Goal: Task Accomplishment & Management: Manage account settings

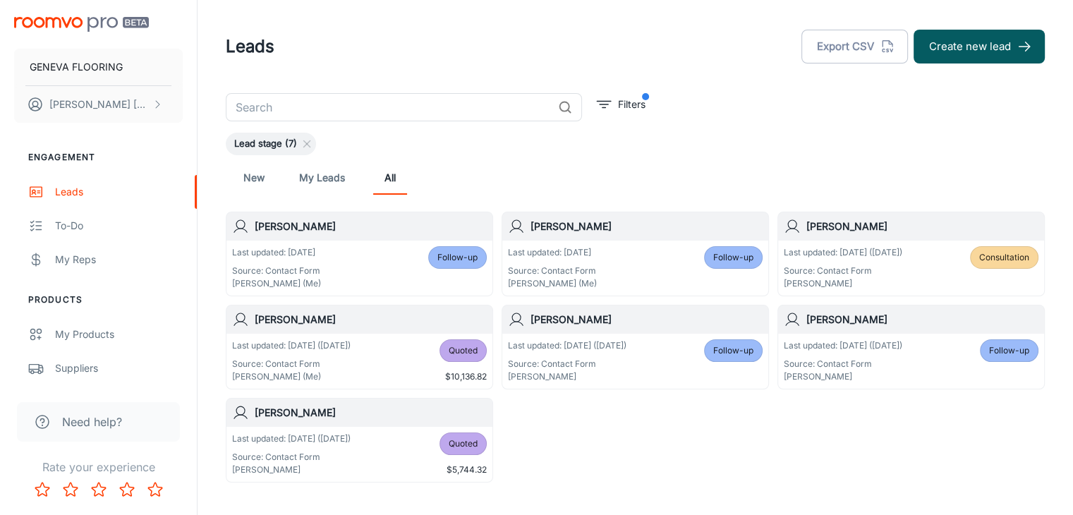
click at [703, 105] on div "​ Filters Lead stage (7) New My Leads All [PERSON_NAME] Last updated: [DATE] So…" at bounding box center [635, 288] width 853 height 390
click at [357, 266] on div "Last updated: [DATE] Source: Contact Form [PERSON_NAME] (Me) Follow-up" at bounding box center [359, 268] width 255 height 44
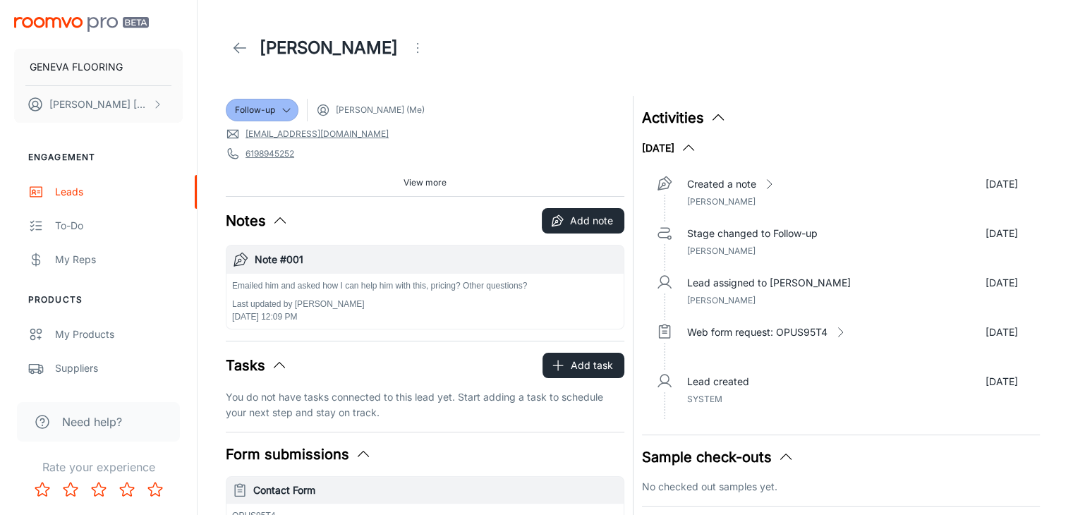
click at [500, 58] on div "[PERSON_NAME]" at bounding box center [635, 48] width 819 height 40
click at [589, 222] on button "Add note" at bounding box center [583, 220] width 83 height 25
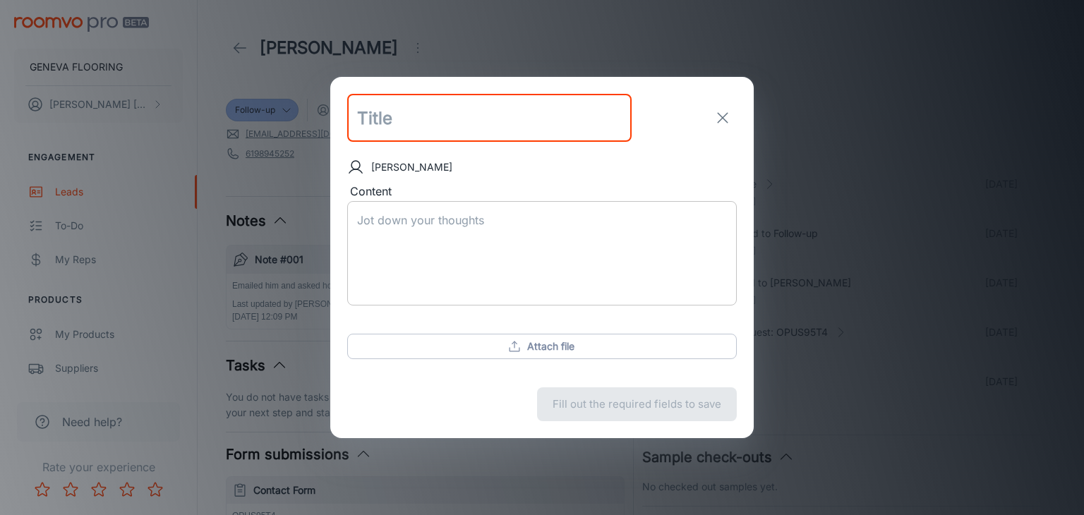
click at [431, 236] on textarea "Content" at bounding box center [542, 252] width 370 height 81
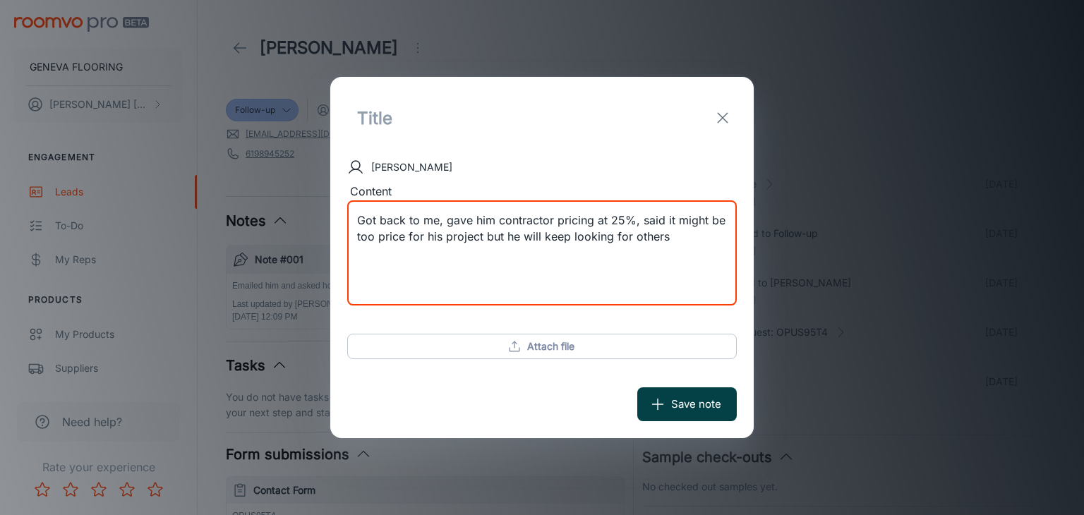
type textarea "Got back to me, gave him contractor pricing at 25%, said it might be too price …"
click at [689, 393] on button "Save note" at bounding box center [686, 404] width 99 height 34
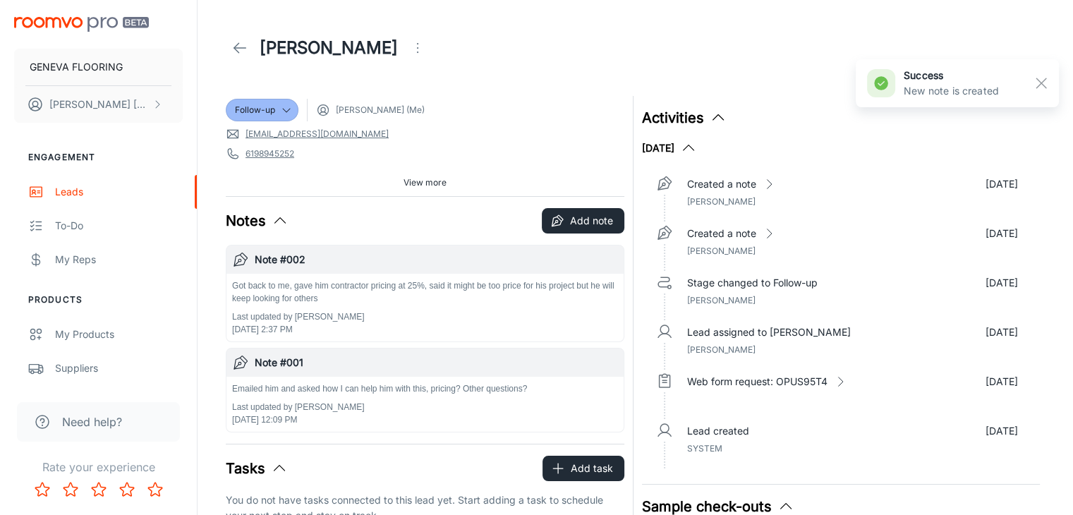
scroll to position [71, 0]
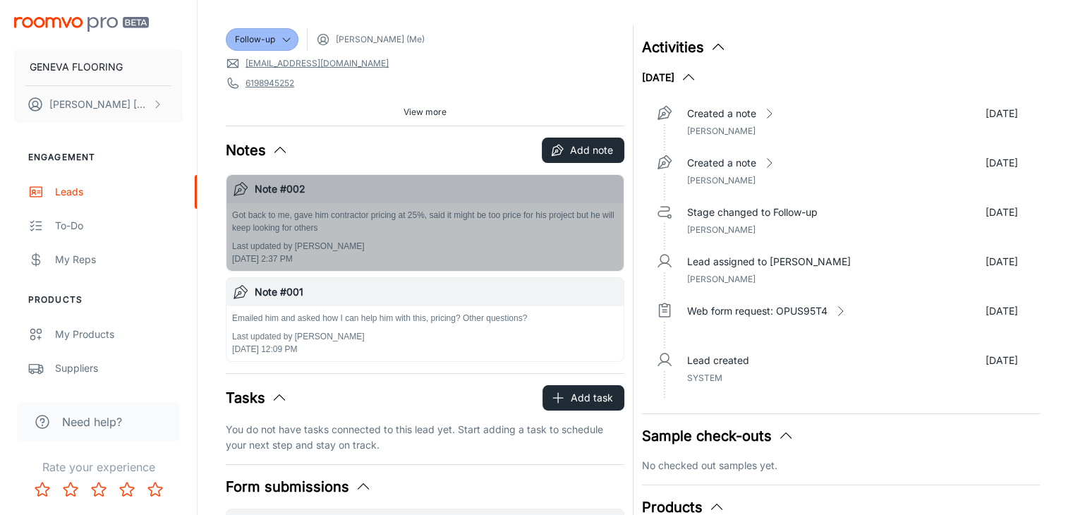
click at [310, 233] on p "Got back to me, gave him contractor pricing at 25%, said it might be too price …" at bounding box center [425, 221] width 386 height 25
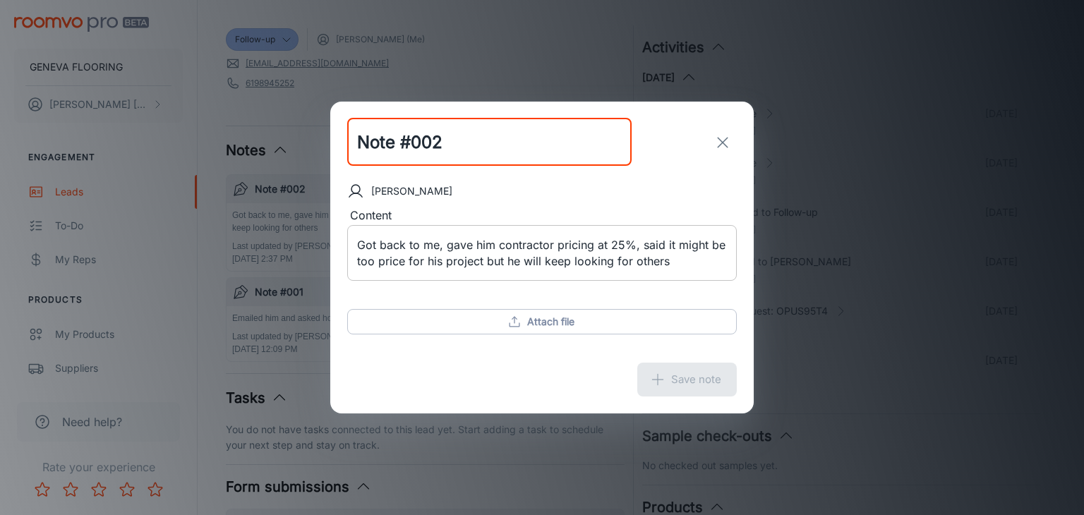
click at [377, 263] on textarea "Got back to me, gave him contractor pricing at 25%, said it might be too price …" at bounding box center [542, 253] width 370 height 32
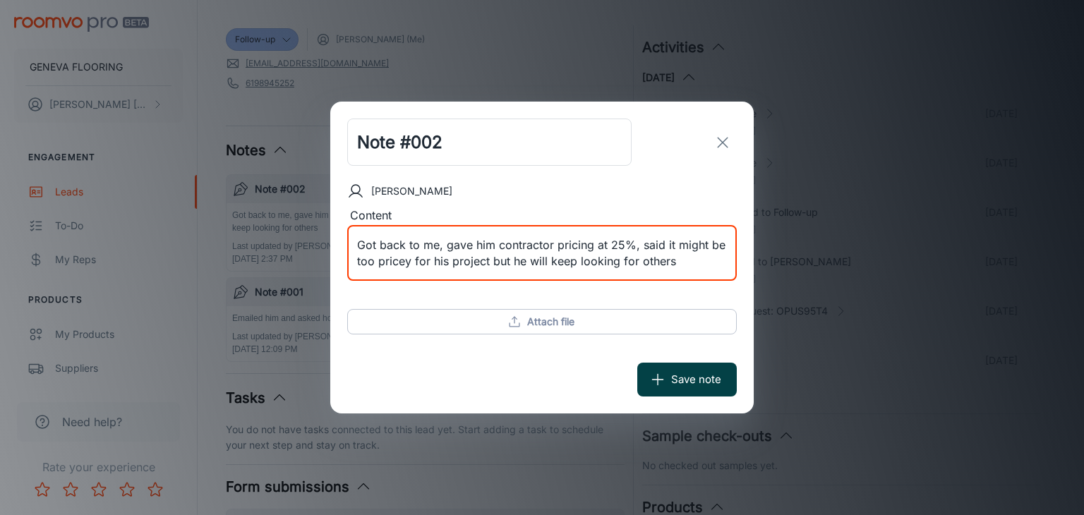
type textarea "Got back to me, gave him contractor pricing at 25%, said it might be too pricey…"
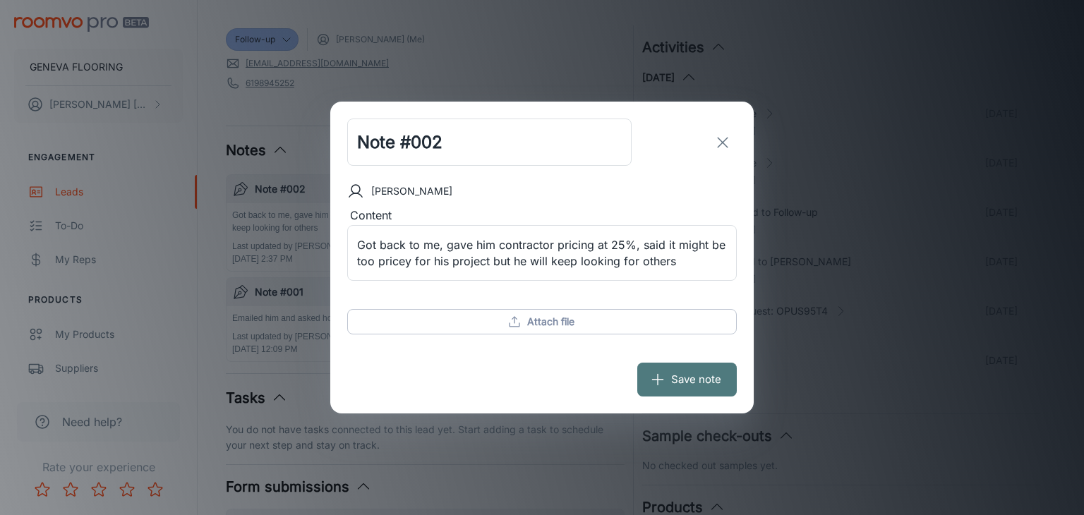
click at [703, 377] on button "Save note" at bounding box center [686, 380] width 99 height 34
